Goal: Task Accomplishment & Management: Complete application form

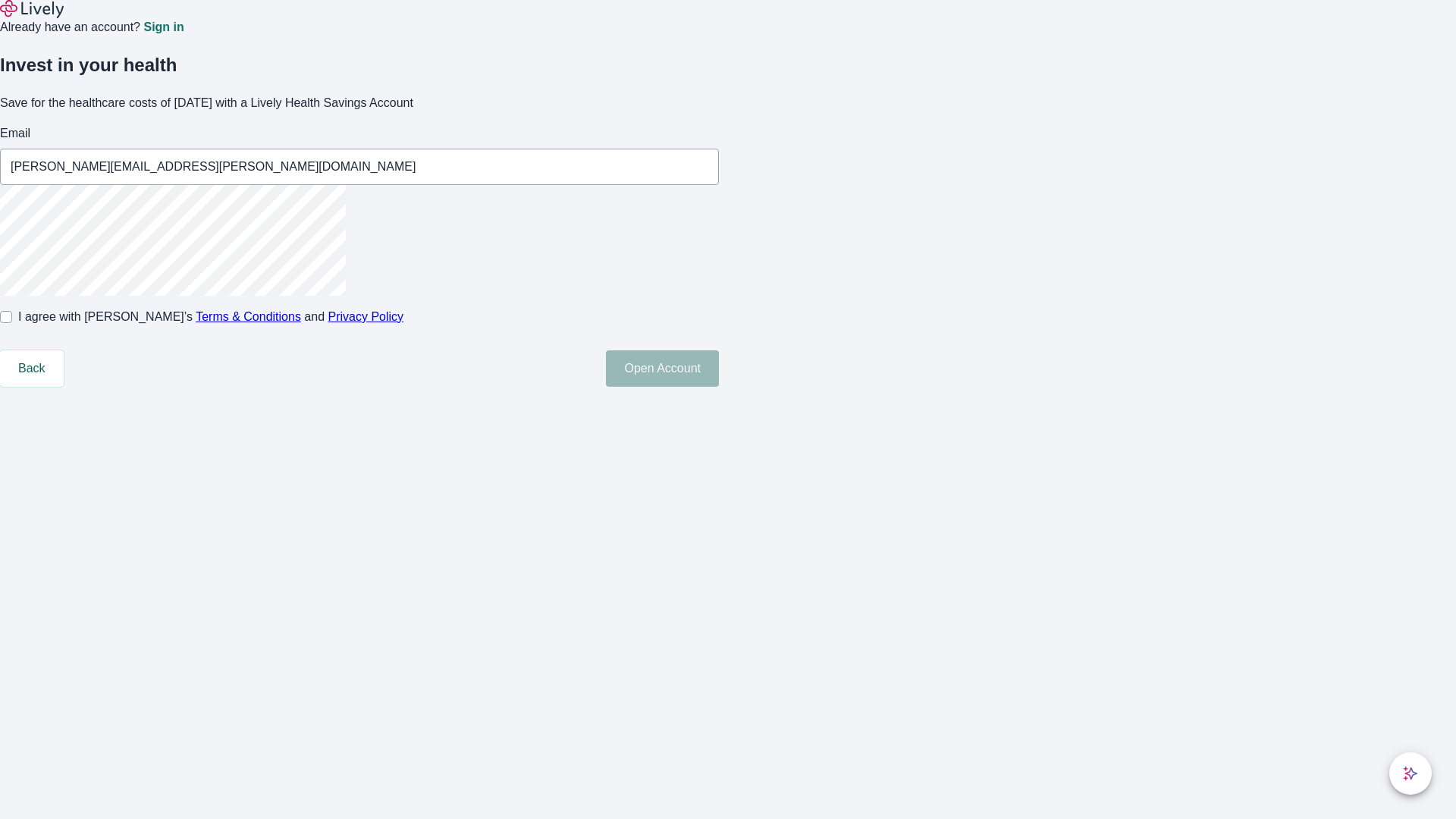
click at [12, 323] on input "I agree with Lively’s Terms & Conditions and Privacy Policy" at bounding box center [6, 317] width 12 height 12
checkbox input "true"
click at [719, 387] on button "Open Account" at bounding box center [662, 368] width 113 height 36
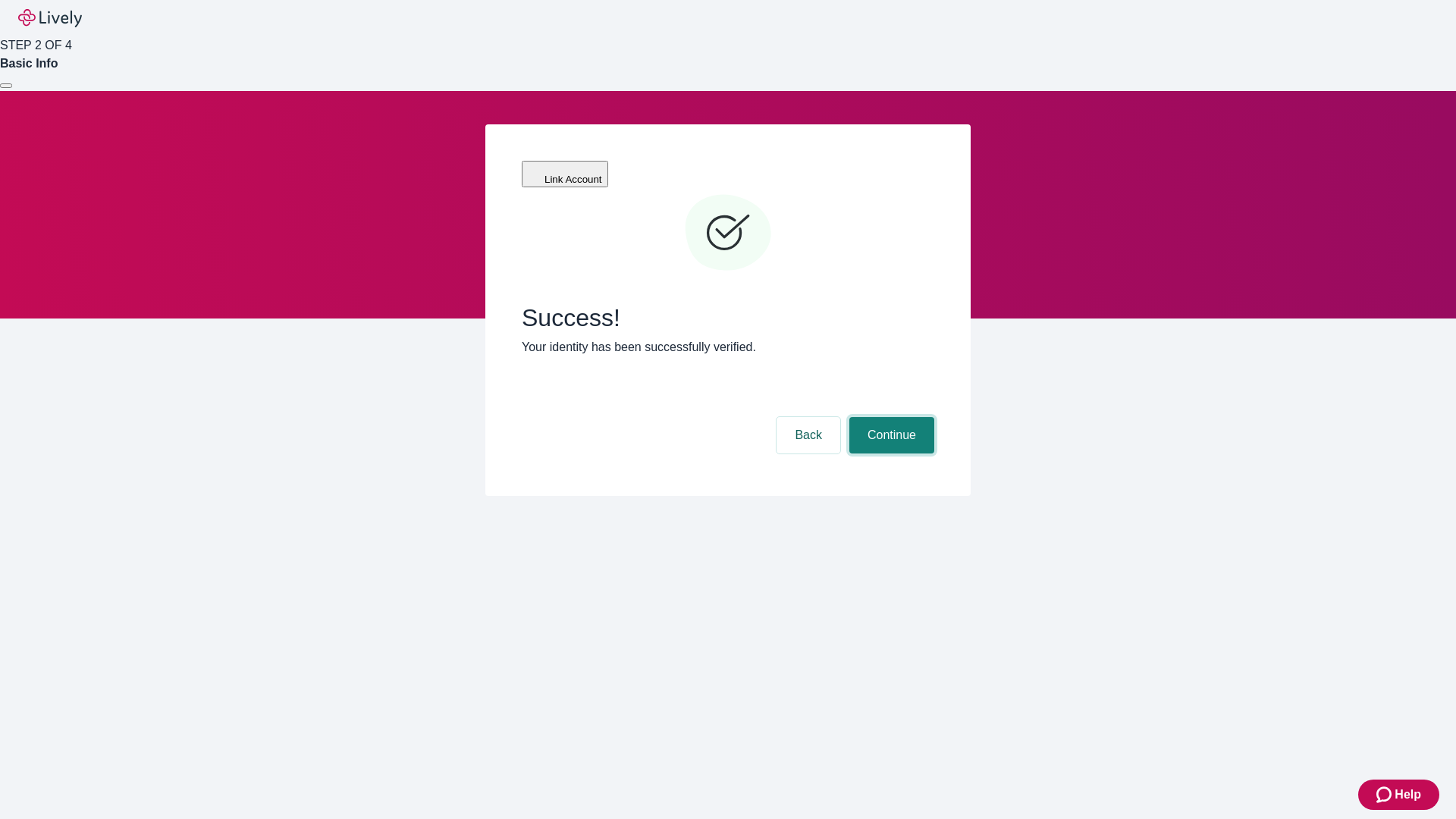
click at [890, 417] on button "Continue" at bounding box center [892, 435] width 85 height 36
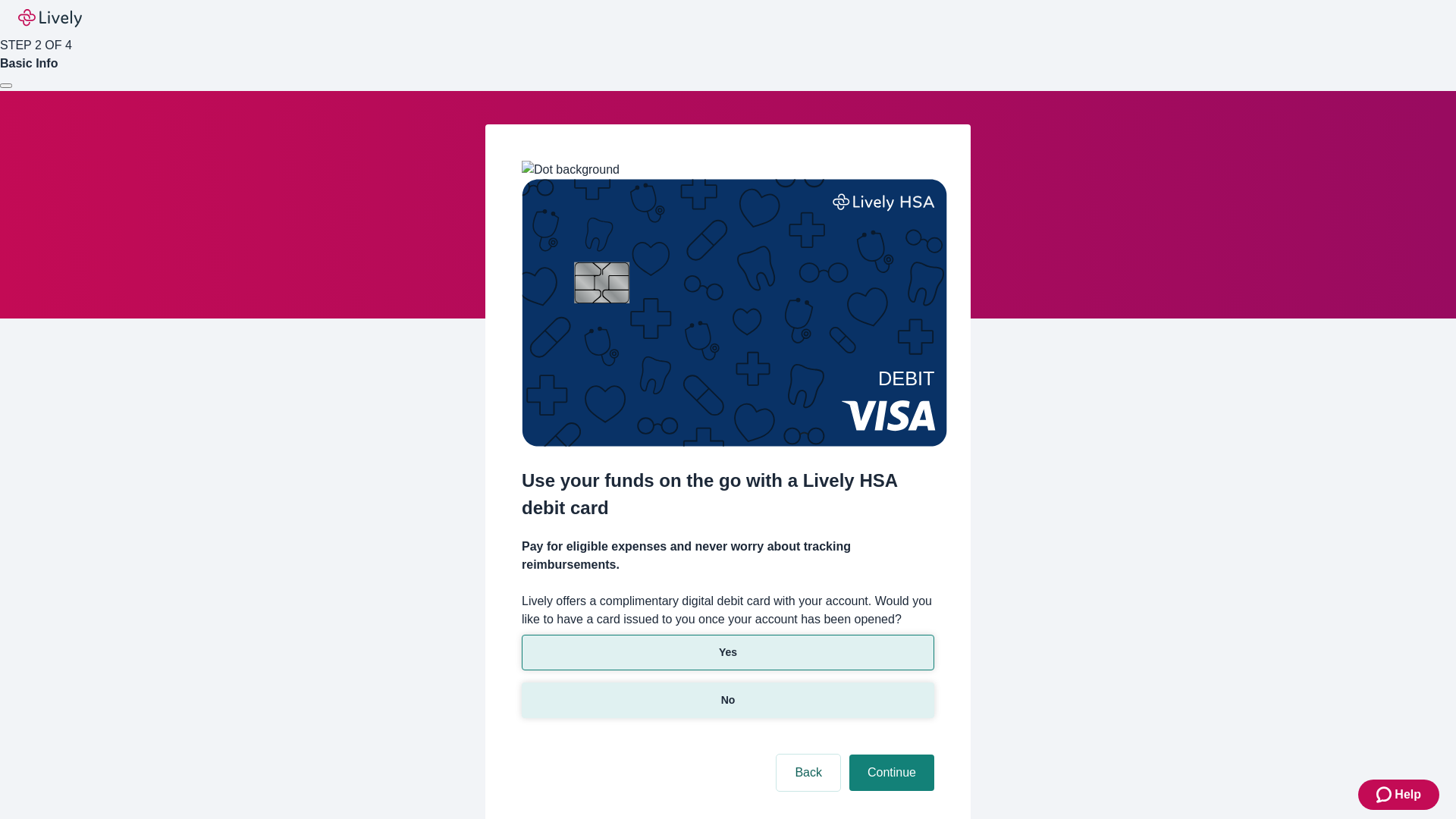
click at [728, 692] on p "No" at bounding box center [728, 700] width 14 height 16
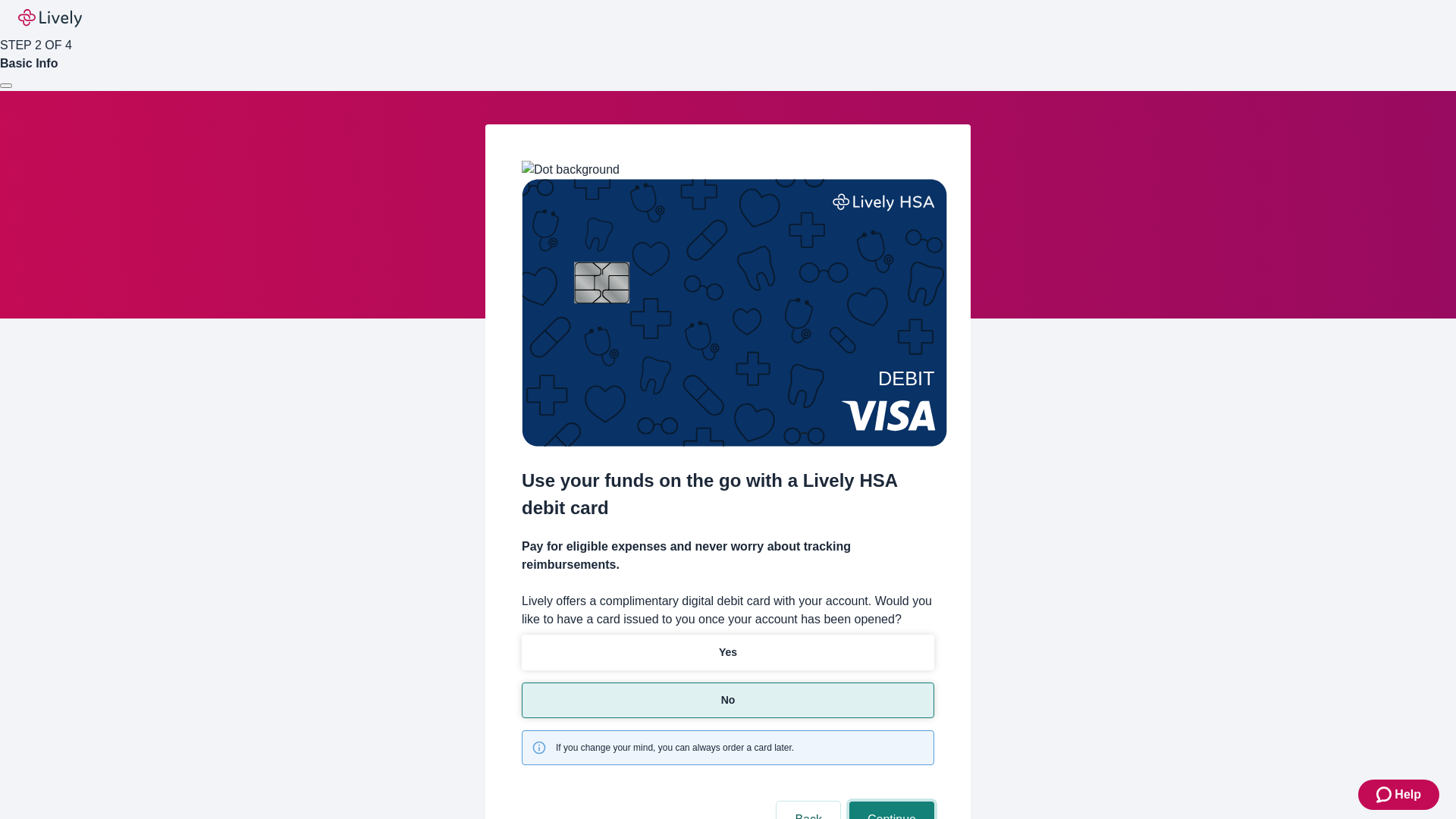
click at [890, 801] on button "Continue" at bounding box center [892, 819] width 85 height 36
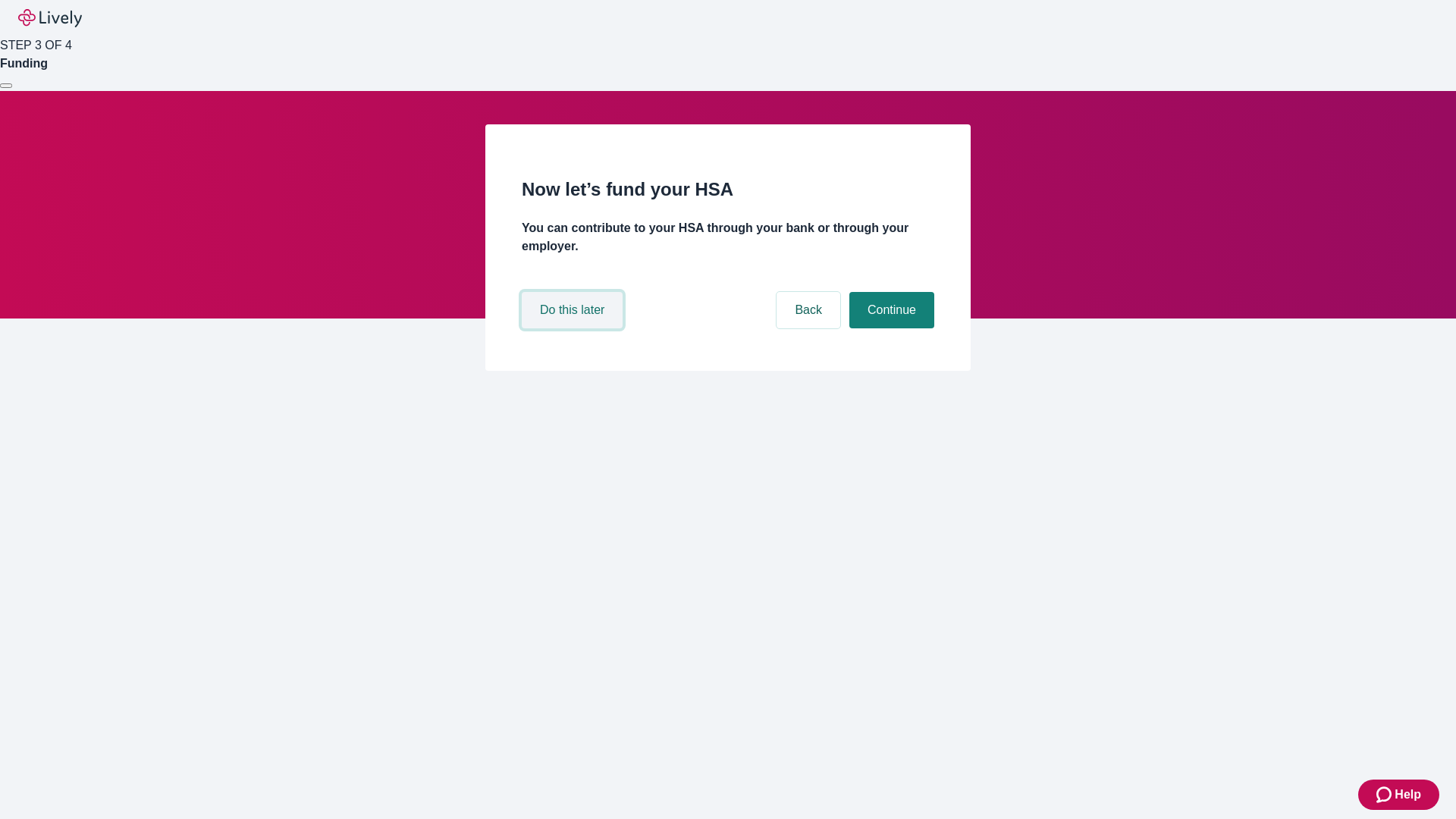
click at [574, 328] on button "Do this later" at bounding box center [572, 310] width 101 height 36
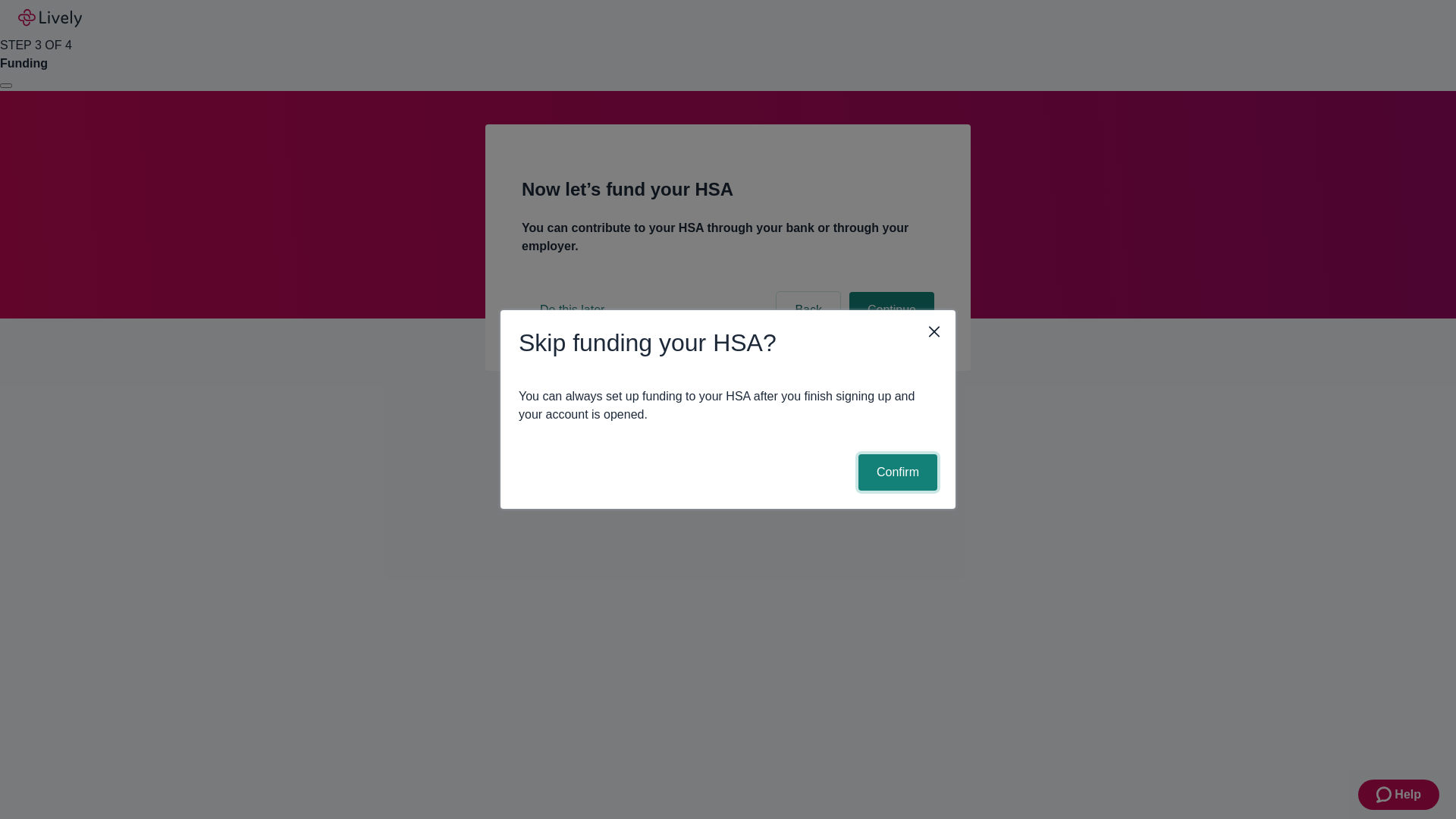
click at [896, 473] on button "Confirm" at bounding box center [898, 472] width 79 height 36
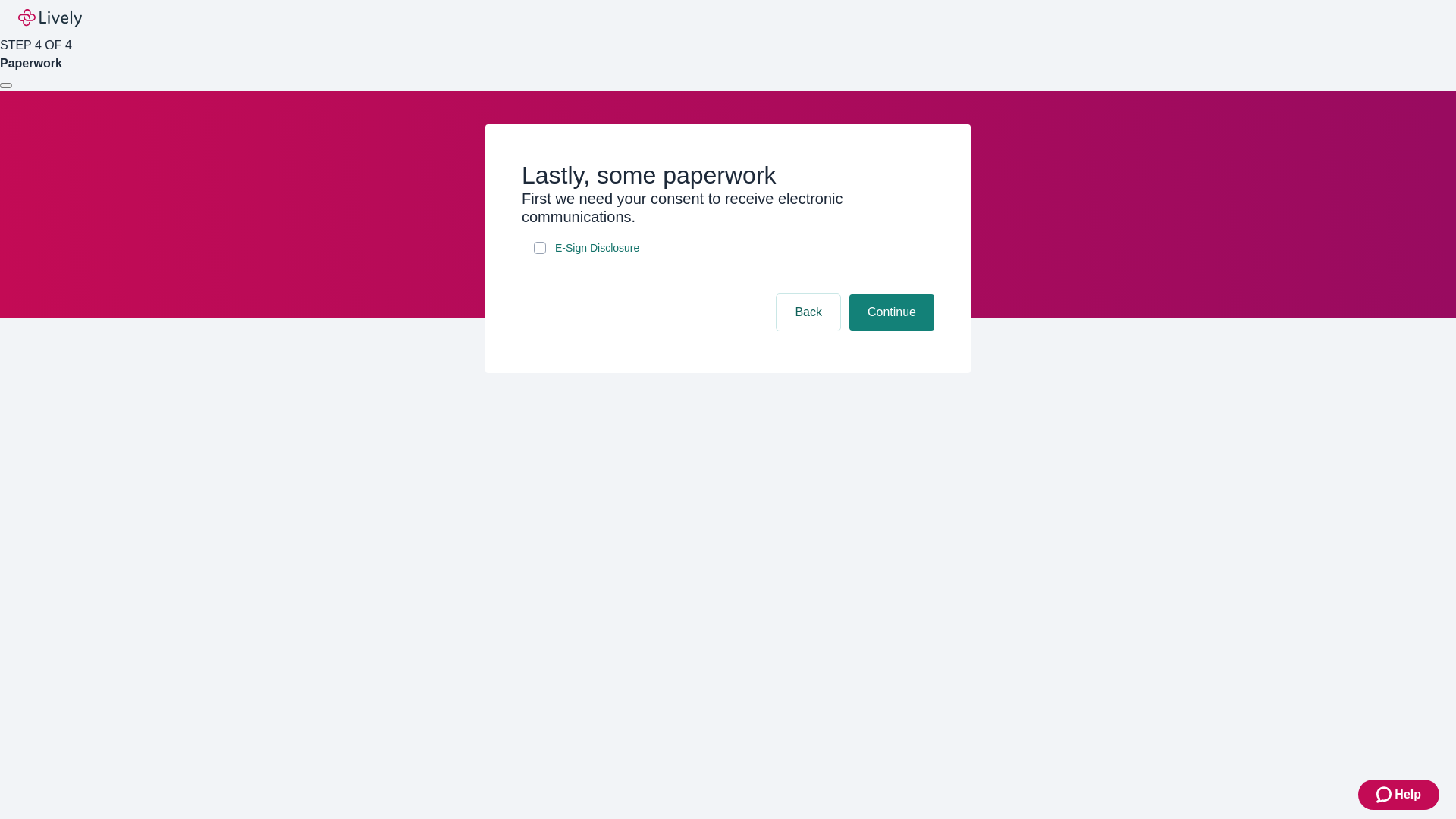
click at [540, 254] on input "E-Sign Disclosure" at bounding box center [540, 248] width 12 height 12
checkbox input "true"
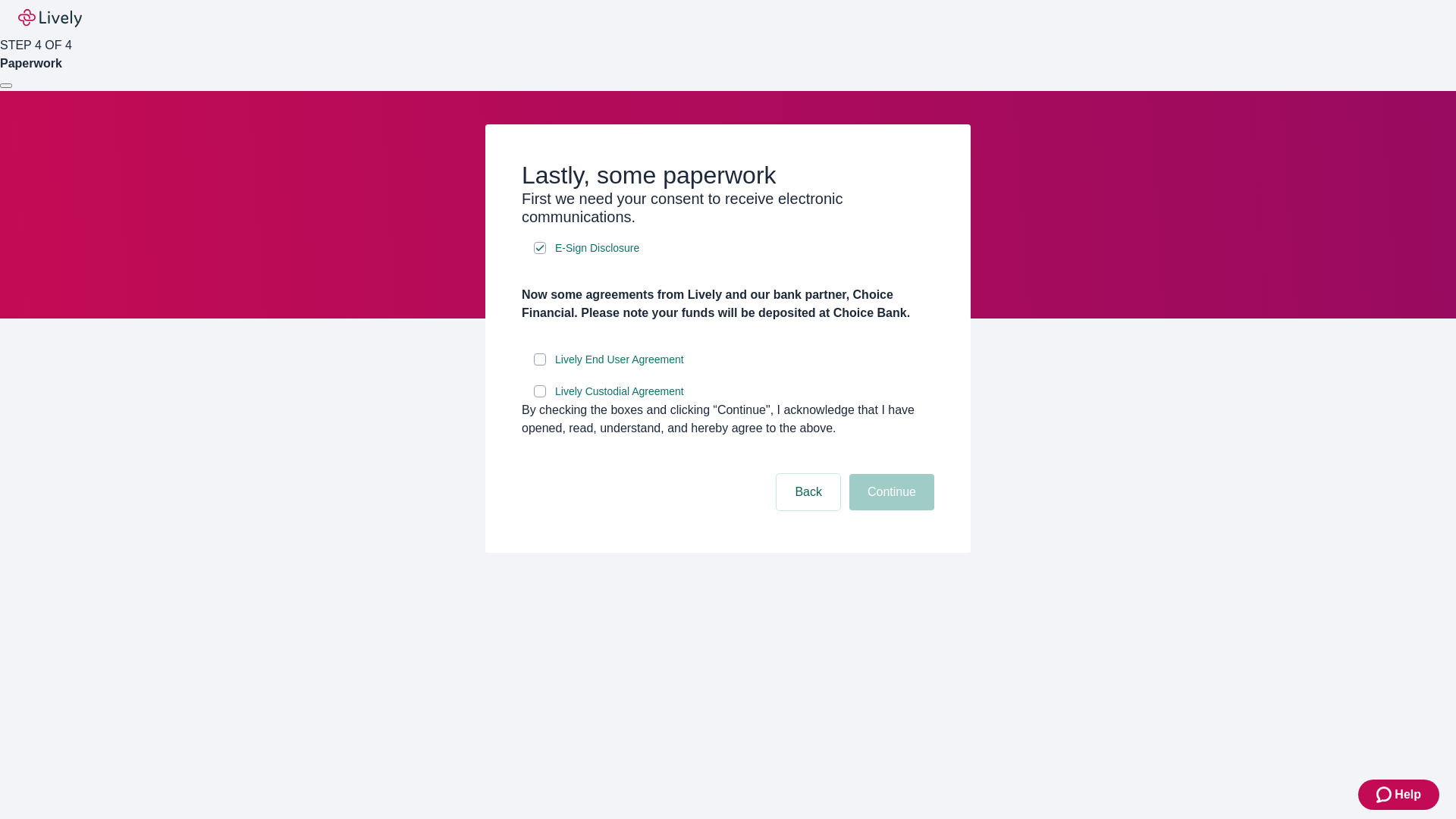
click at [540, 365] on input "Lively End User Agreement" at bounding box center [540, 359] width 12 height 12
checkbox input "true"
click at [540, 397] on input "Lively Custodial Agreement" at bounding box center [540, 391] width 12 height 12
checkbox input "true"
click at [890, 511] on button "Continue" at bounding box center [892, 491] width 85 height 36
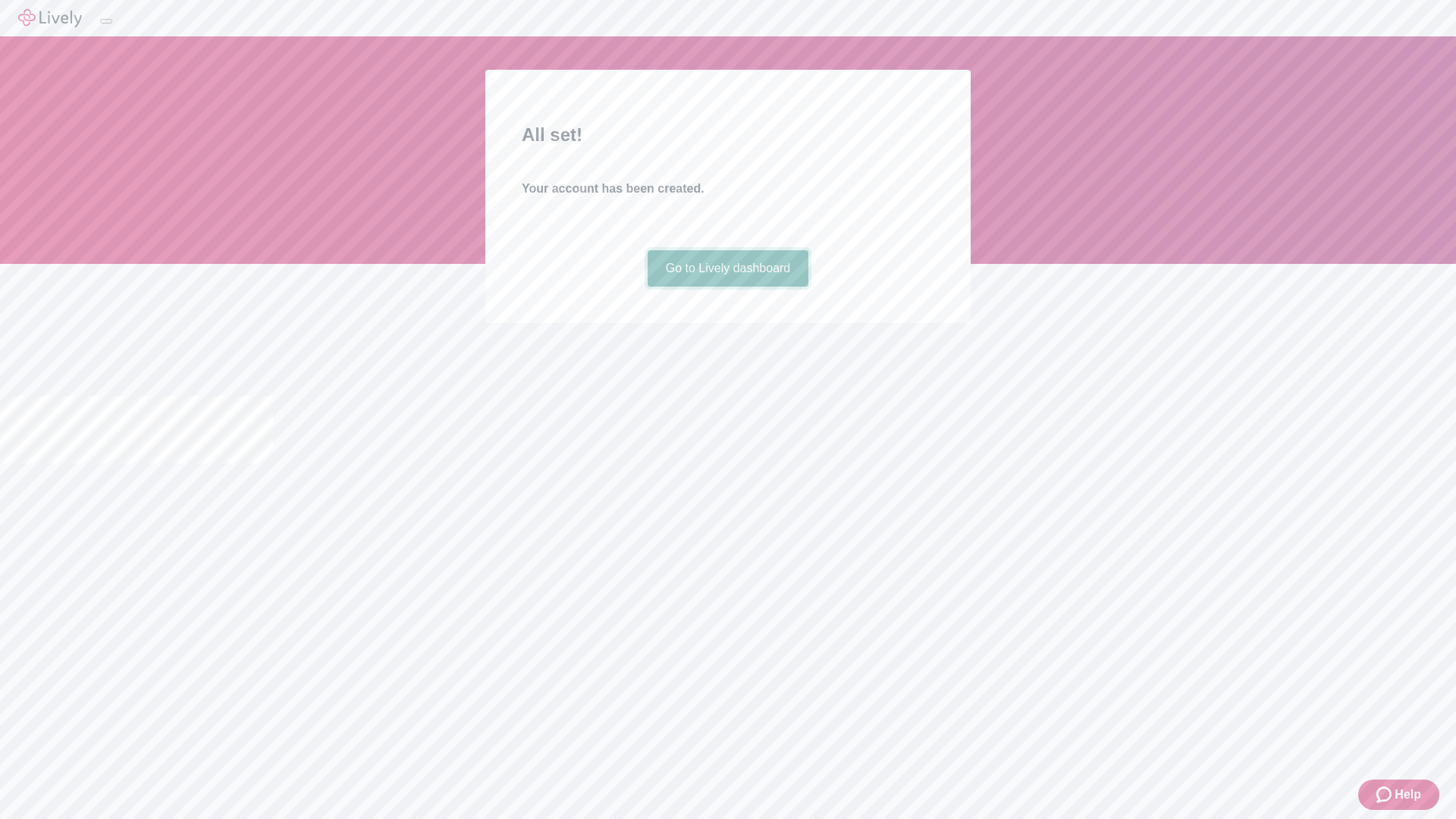
click at [728, 287] on link "Go to Lively dashboard" at bounding box center [728, 268] width 161 height 36
